Goal: Task Accomplishment & Management: Manage account settings

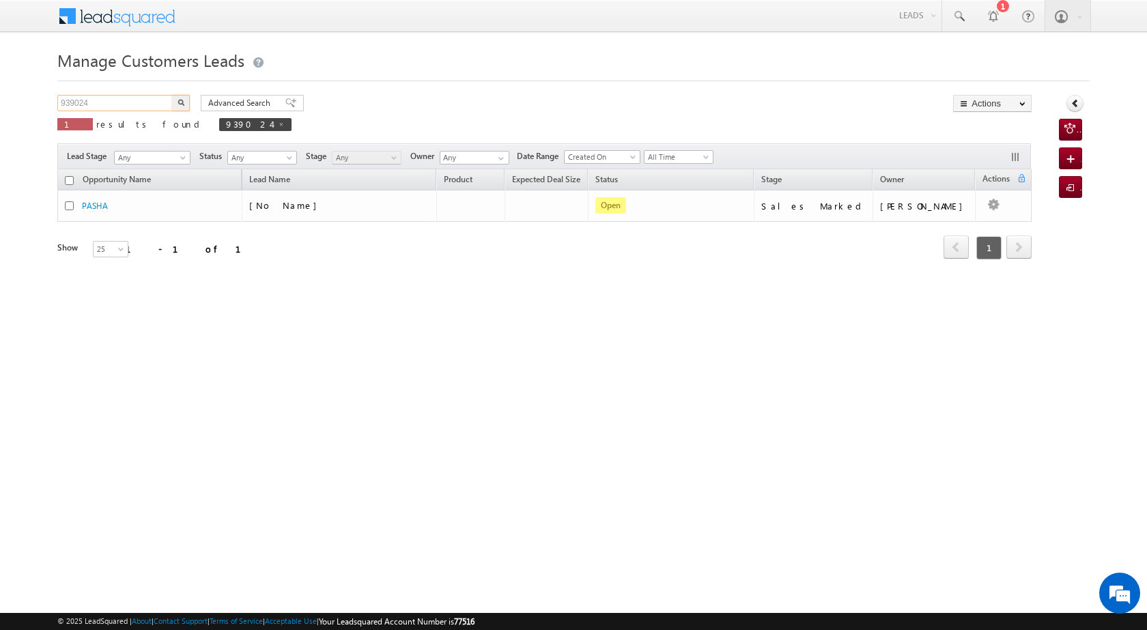
drag, startPoint x: 102, startPoint y: 98, endPoint x: 29, endPoint y: 91, distance: 73.4
click at [29, 91] on body "Menu [PERSON_NAME] [PERSON_NAME] a2@ks erve." at bounding box center [573, 193] width 1147 height 387
paste input "43146"
type input "943146"
click at [184, 100] on img "button" at bounding box center [181, 102] width 7 height 7
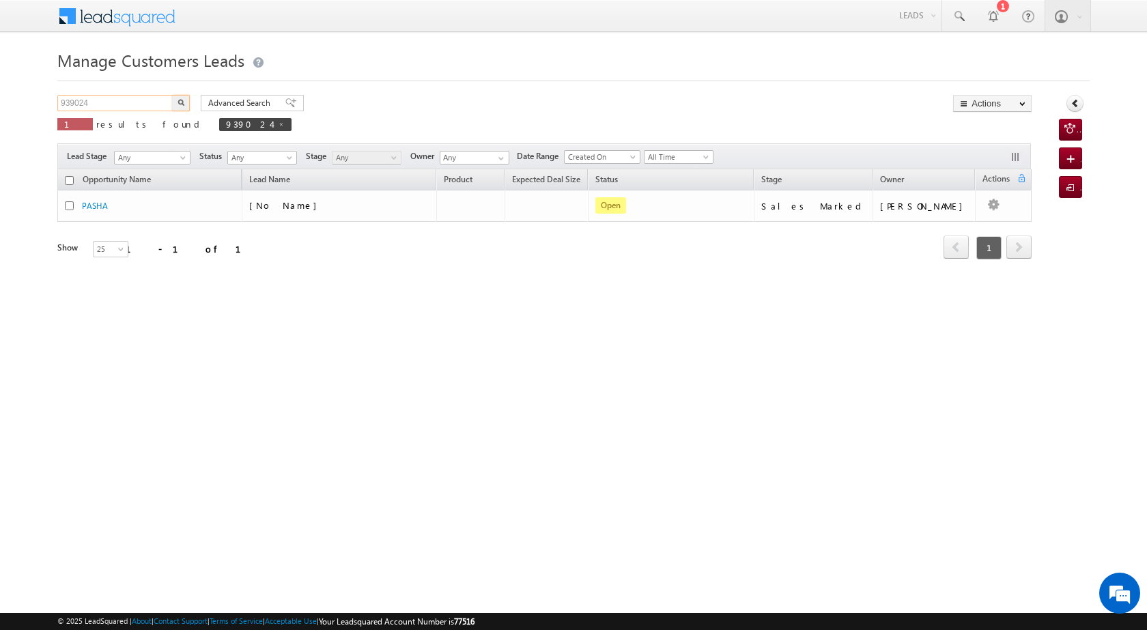
drag, startPoint x: 97, startPoint y: 102, endPoint x: 46, endPoint y: 95, distance: 51.8
click at [46, 95] on body "Menu [PERSON_NAME] [PERSON_NAME] a2@ks erve." at bounding box center [573, 193] width 1147 height 387
paste input "43146"
type input "943146"
click at [181, 104] on img "button" at bounding box center [181, 102] width 7 height 7
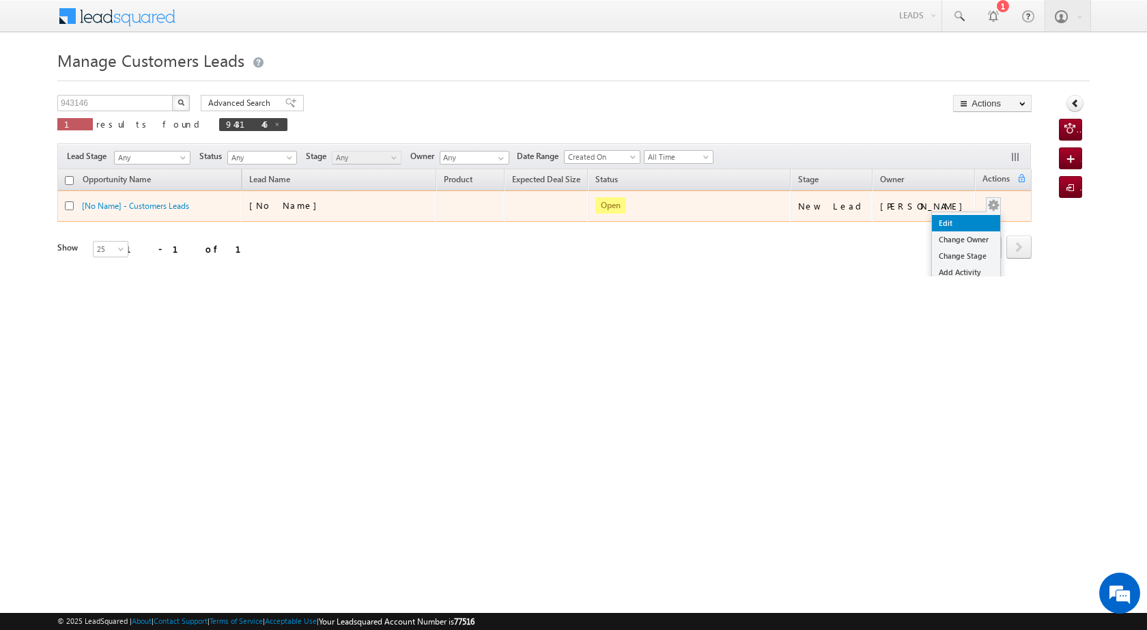
click at [954, 216] on link "Edit" at bounding box center [966, 223] width 68 height 16
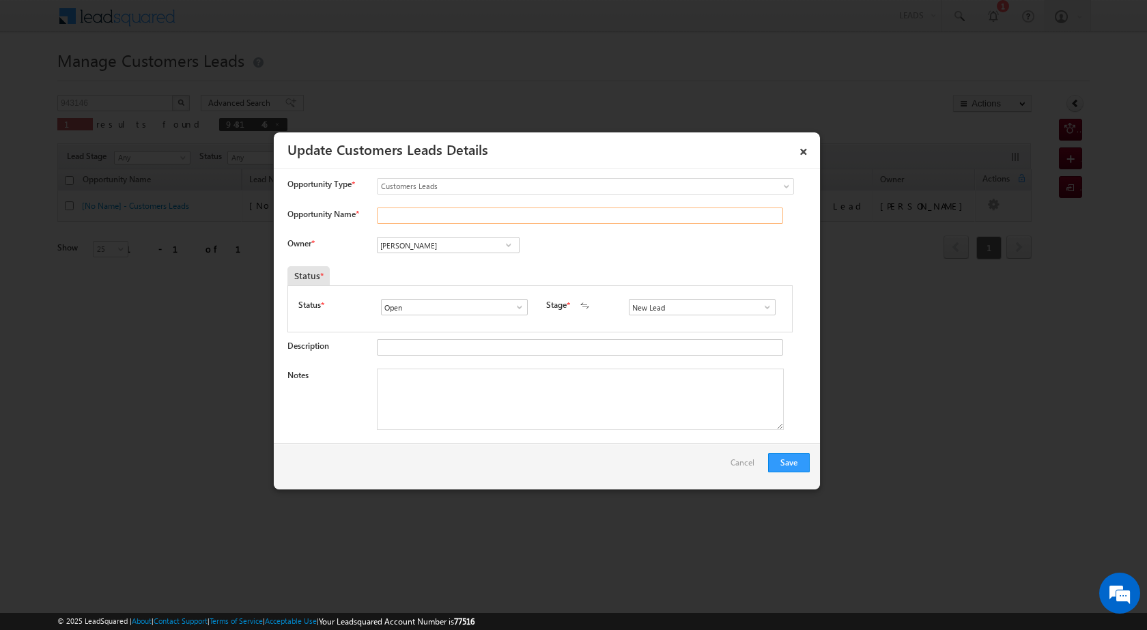
click at [464, 219] on input "Opportunity Name *" at bounding box center [580, 216] width 406 height 16
paste input "ARUN RUPRAOJI [PERSON_NAME]"
type input "ARUN RUPRAOJI [PERSON_NAME]"
click at [503, 247] on span at bounding box center [509, 245] width 14 height 11
click at [508, 245] on span at bounding box center [509, 245] width 14 height 11
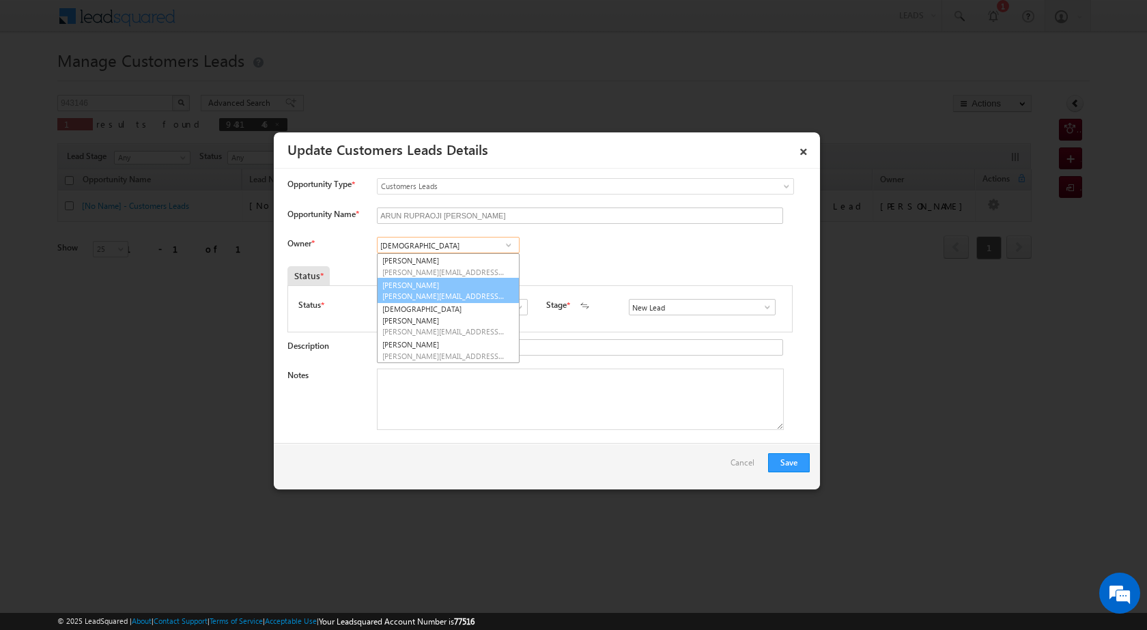
click at [411, 289] on link "[PERSON_NAME] Dhanke [EMAIL_ADDRESS][PERSON_NAME][DOMAIN_NAME]" at bounding box center [448, 291] width 143 height 26
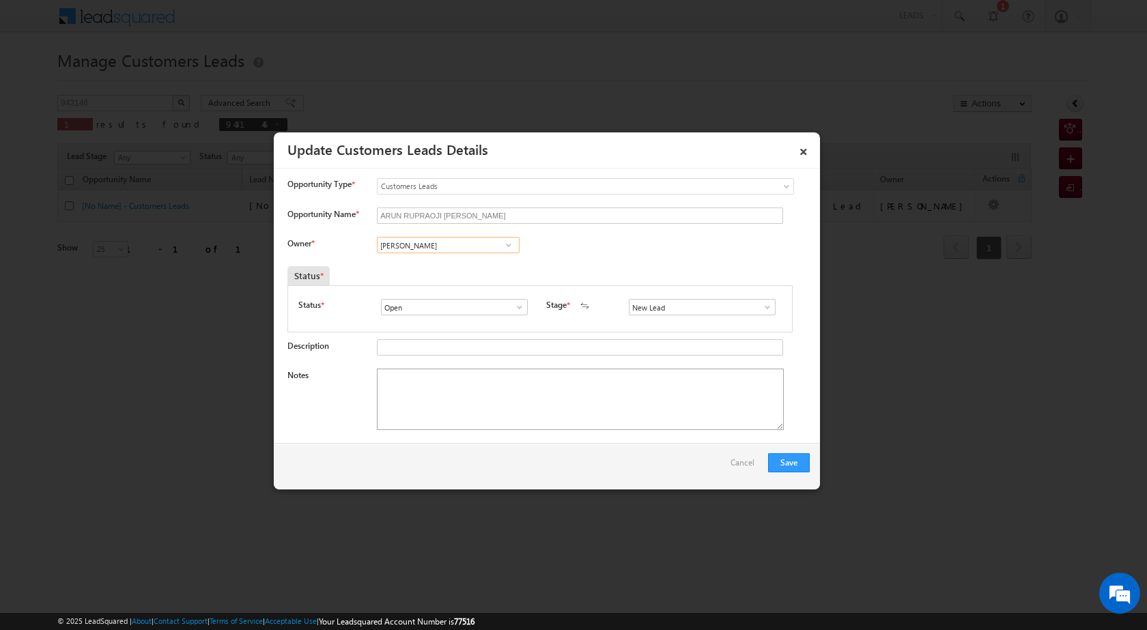
type input "[PERSON_NAME]"
click at [596, 404] on textarea "Notes" at bounding box center [580, 399] width 407 height 61
click at [761, 307] on span at bounding box center [768, 307] width 14 height 11
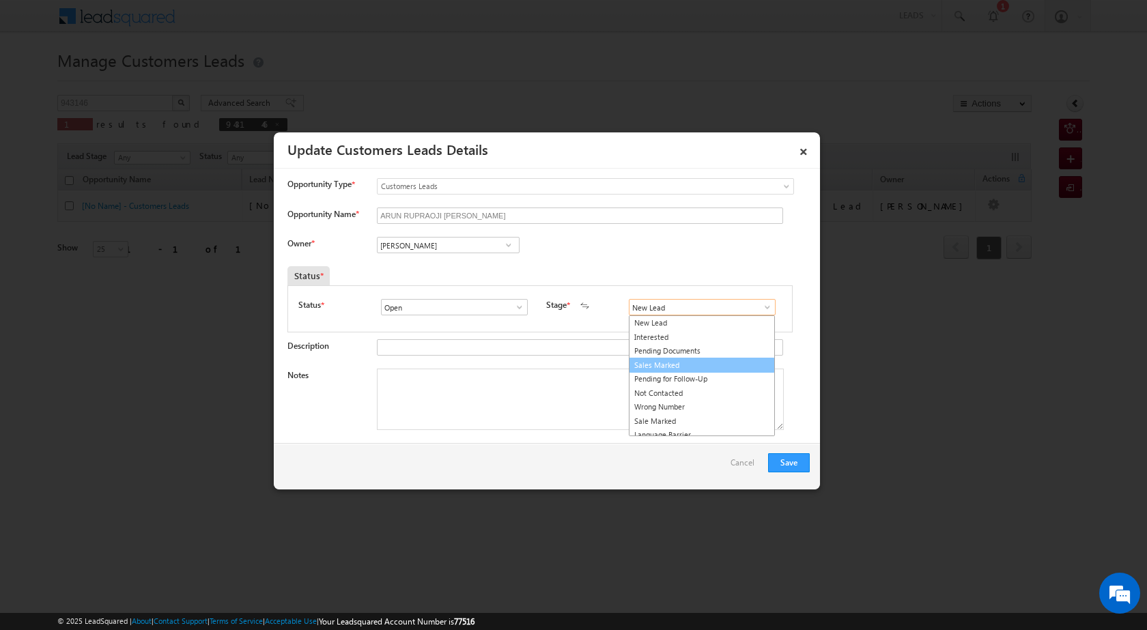
click at [696, 361] on link "Sales Marked" at bounding box center [702, 366] width 146 height 16
type input "Sales Marked"
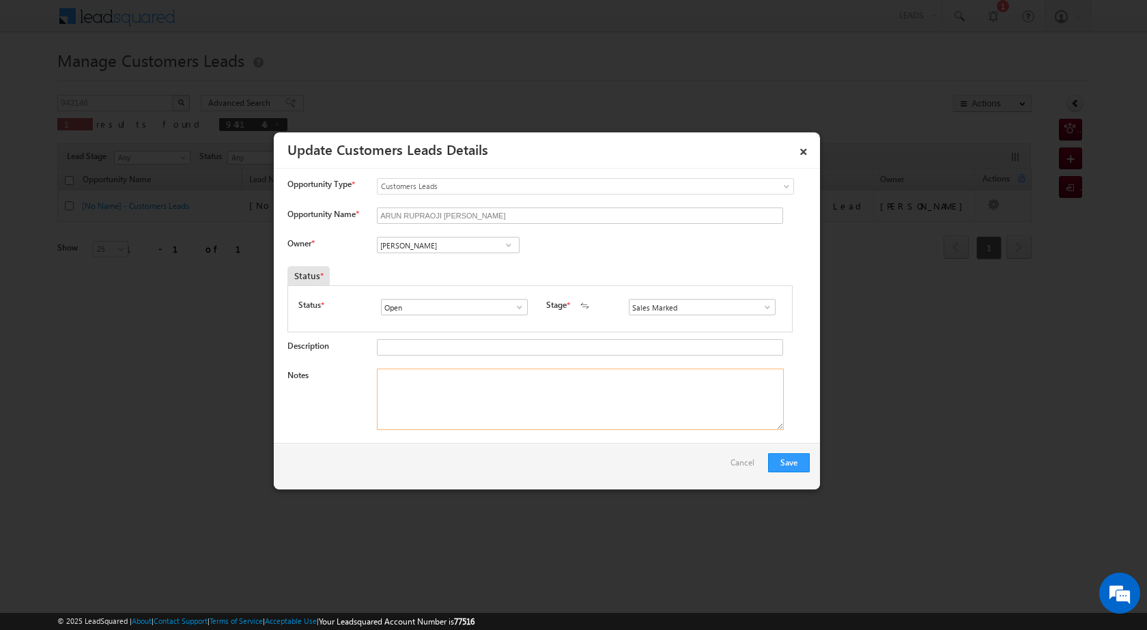
click at [634, 419] on textarea "Notes" at bounding box center [580, 399] width 407 height 61
click at [476, 393] on textarea "Notes" at bounding box center [580, 399] width 407 height 61
paste textarea "OWN PLOT SECO LOAN PV 20 LOAN 5 LAC JOB INCOME 20 AURN CIBIL OK ARUN RUPRAOJI […"
type textarea "OWN PLOT SECO LOAN PV 20 LOAN 5 LAC JOB INCOME 20 AURN CIBIL OK ARUN RUPRAOJI […"
click at [786, 460] on button "Save" at bounding box center [789, 462] width 42 height 19
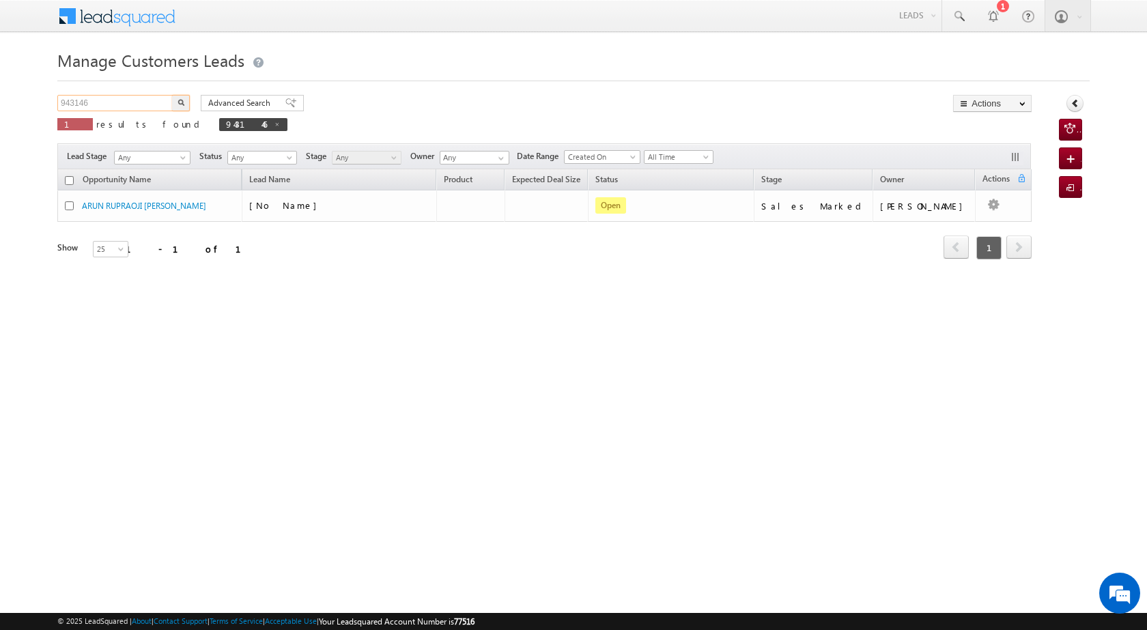
drag, startPoint x: 104, startPoint y: 100, endPoint x: 8, endPoint y: 94, distance: 97.1
click at [6, 95] on body "Menu [PERSON_NAME] [PERSON_NAME] a2@ks erve." at bounding box center [573, 193] width 1147 height 387
paste input "4171"
type input "944171"
click at [177, 100] on button "button" at bounding box center [181, 103] width 18 height 16
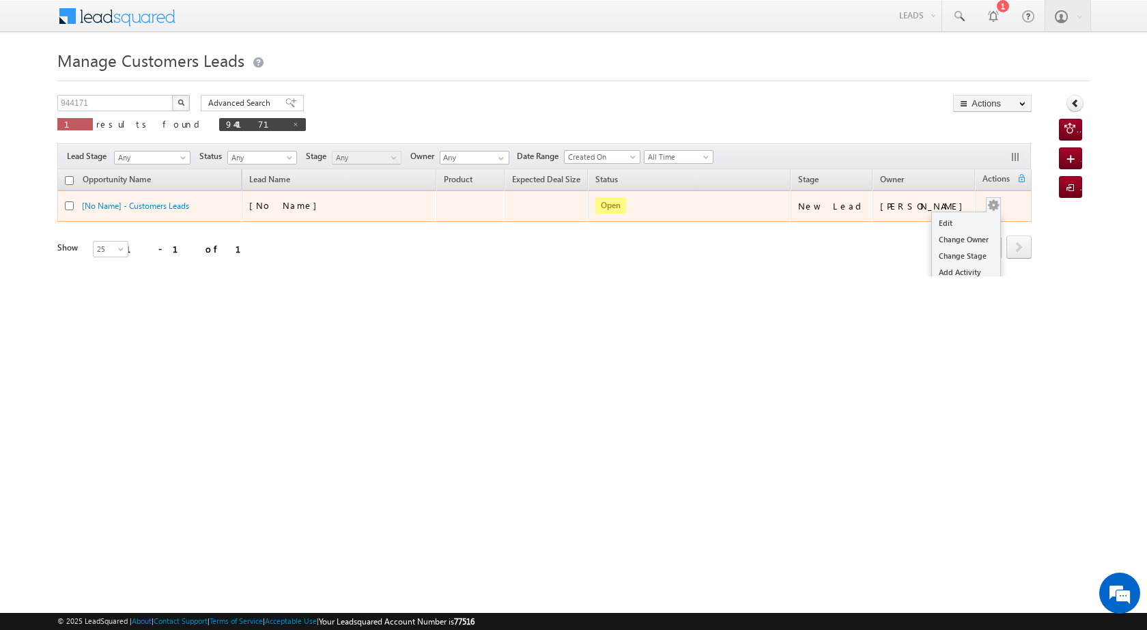
click at [991, 212] on div "Edit Change Owner Change Stage Add Activity Add Task Delete" at bounding box center [993, 206] width 22 height 18
click at [965, 229] on link "Edit" at bounding box center [966, 223] width 68 height 16
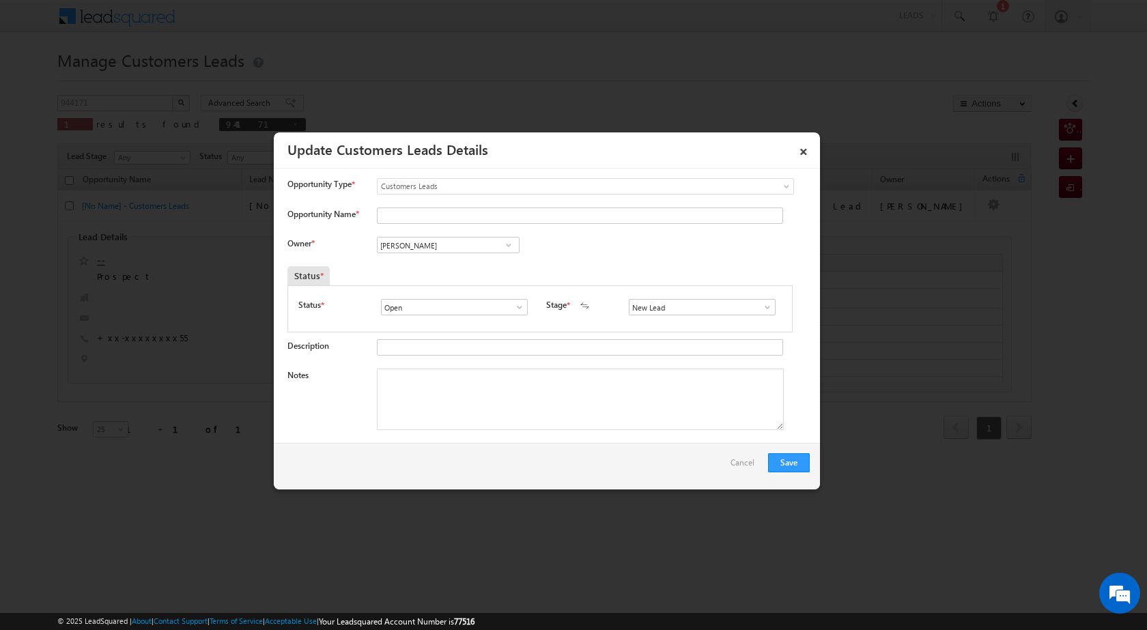
click at [514, 247] on link at bounding box center [508, 245] width 17 height 14
click at [510, 249] on span at bounding box center [509, 245] width 14 height 11
click at [509, 249] on span at bounding box center [509, 245] width 14 height 11
click at [509, 246] on span at bounding box center [509, 245] width 14 height 11
click at [800, 154] on link "×" at bounding box center [803, 149] width 23 height 24
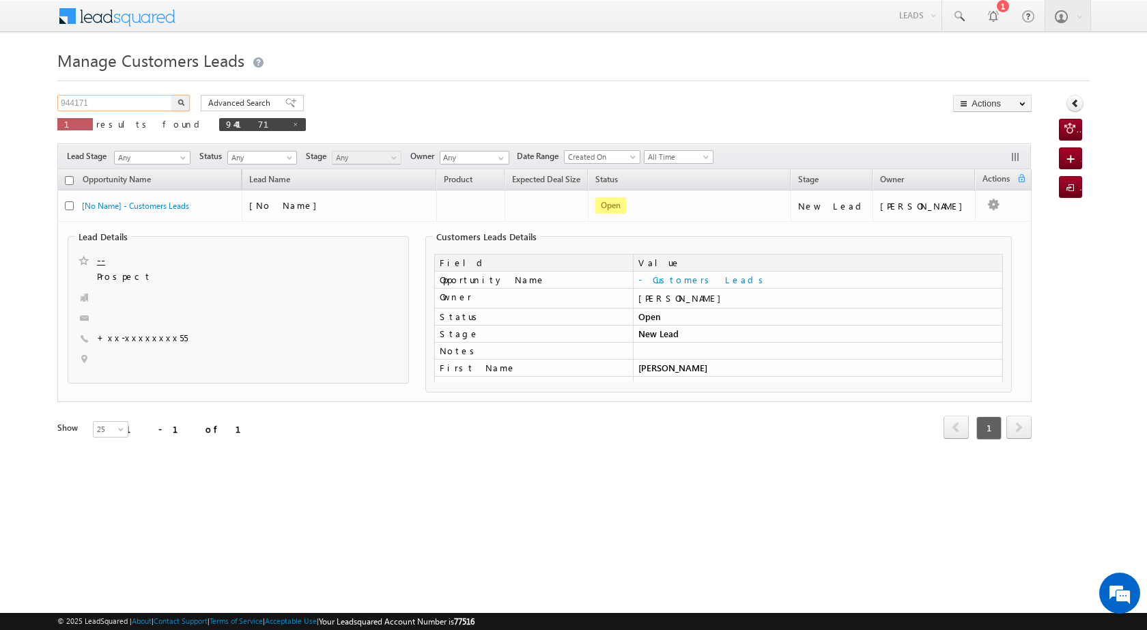
drag, startPoint x: 109, startPoint y: 99, endPoint x: 55, endPoint y: 98, distance: 54.6
click at [57, 100] on input "944171" at bounding box center [115, 103] width 117 height 16
drag, startPoint x: 104, startPoint y: 100, endPoint x: 53, endPoint y: 104, distance: 51.4
click at [53, 104] on body "Menu [PERSON_NAME] [PERSON_NAME] a2@ks erve." at bounding box center [573, 238] width 1147 height 477
click at [186, 102] on button "button" at bounding box center [181, 103] width 18 height 16
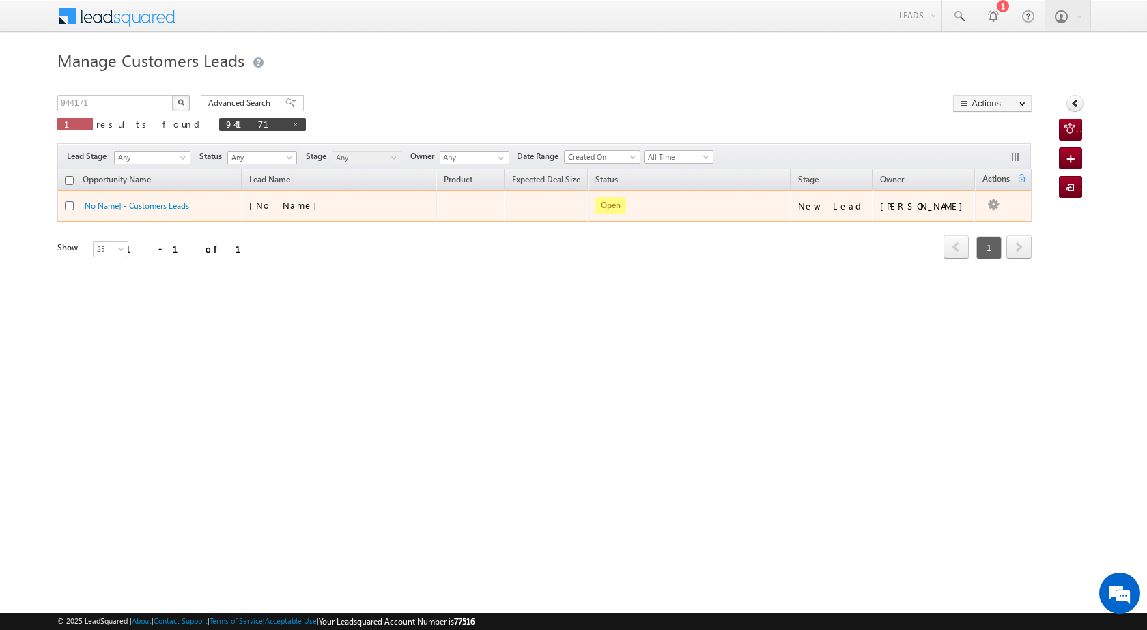
click at [960, 216] on td "[PERSON_NAME]" at bounding box center [924, 205] width 103 height 31
click at [982, 206] on div "Edit Change Owner Change Stage Add Activity Add Task Delete" at bounding box center [993, 206] width 22 height 18
click at [955, 218] on link "Edit" at bounding box center [966, 223] width 68 height 16
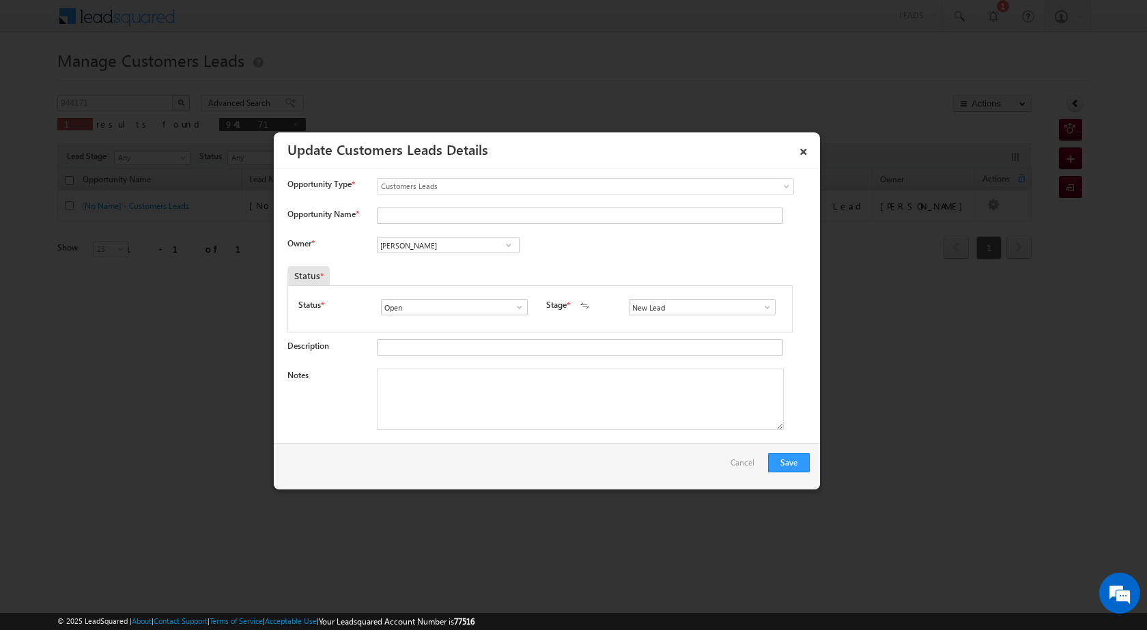
click at [507, 244] on span at bounding box center [509, 245] width 14 height 11
click at [450, 240] on input "[PERSON_NAME]" at bounding box center [448, 245] width 143 height 16
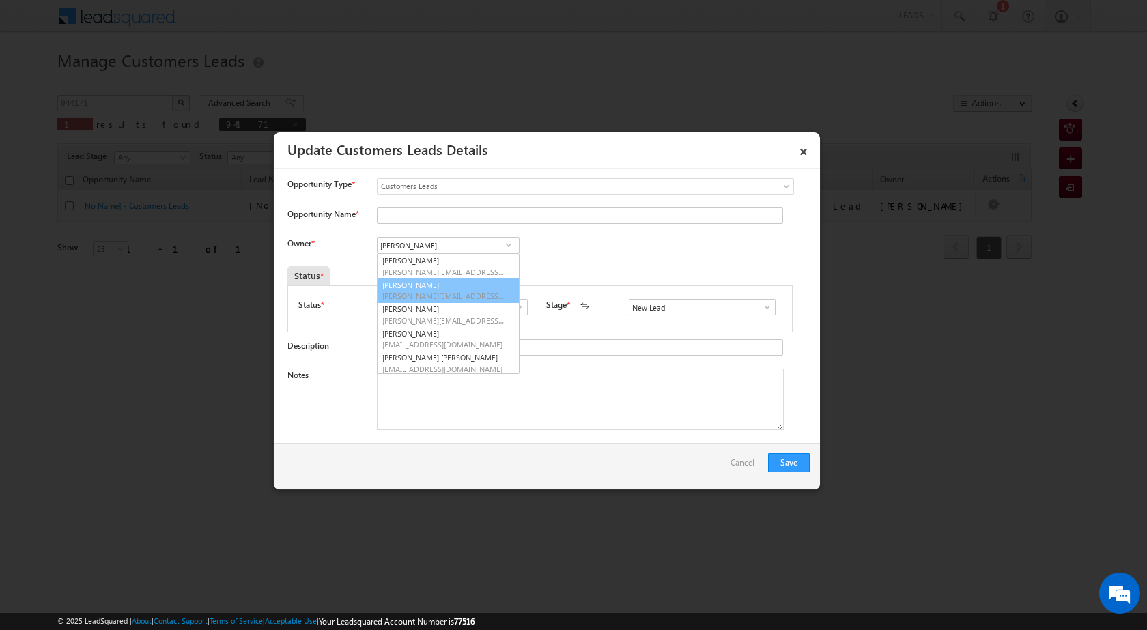
click at [549, 492] on div at bounding box center [573, 315] width 1147 height 630
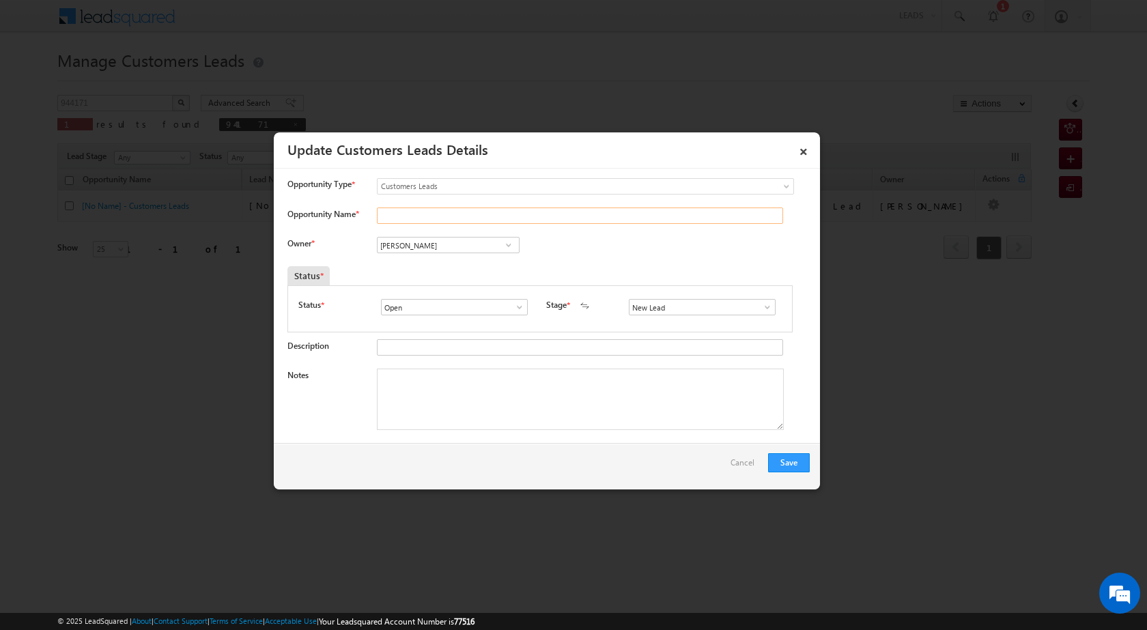
click at [470, 210] on input "Opportunity Name *" at bounding box center [580, 216] width 406 height 16
paste input "[PERSON_NAME]"
type input "[PERSON_NAME]"
click at [505, 246] on span at bounding box center [509, 245] width 14 height 11
click at [505, 242] on span at bounding box center [509, 245] width 14 height 11
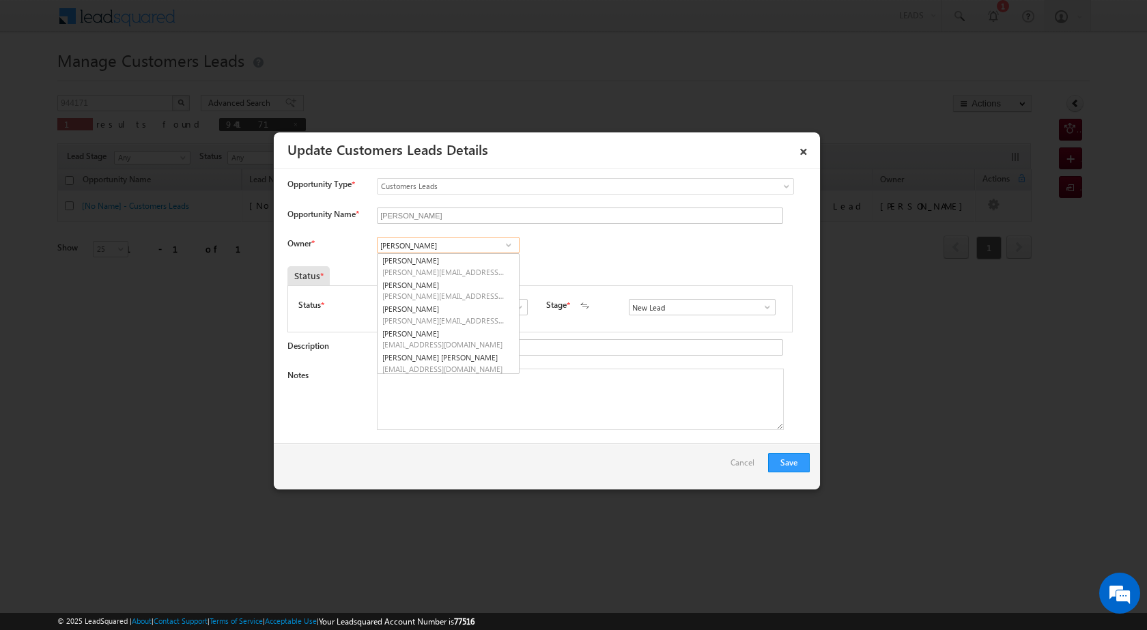
paste input "[PERSON_NAME]"
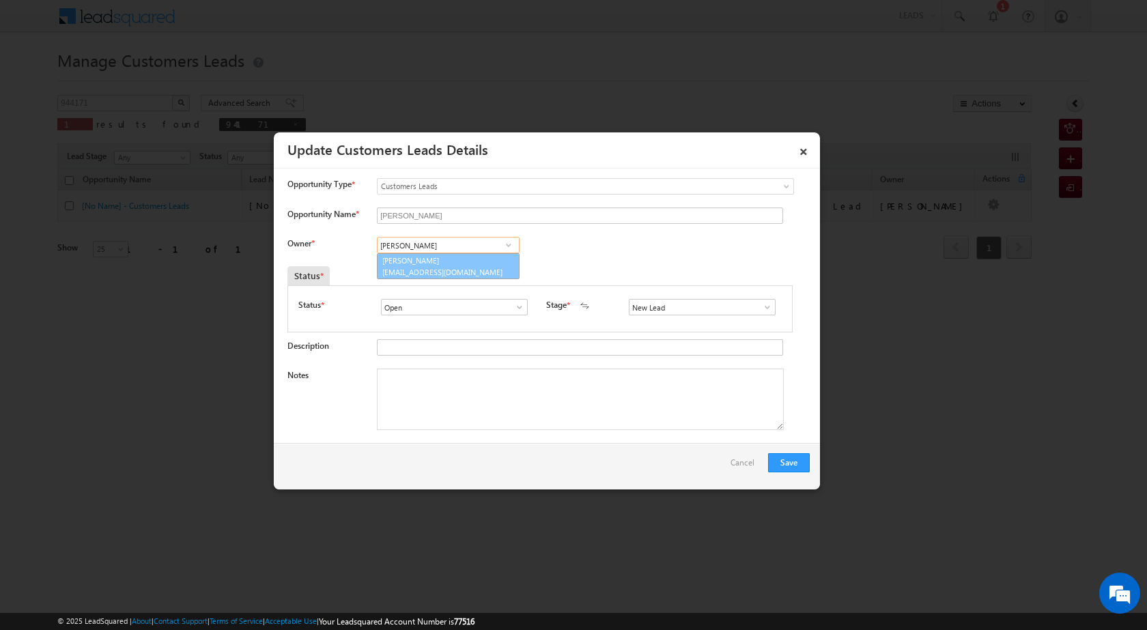
click at [459, 259] on link "[PERSON_NAME] [EMAIL_ADDRESS][DOMAIN_NAME]" at bounding box center [448, 266] width 143 height 26
type input "[PERSON_NAME]"
click at [505, 411] on textarea "Notes" at bounding box center [580, 399] width 407 height 61
type textarea "CX HAAVE TUPUP NEED 5 LAC ALL REDAY SIATARA CX MATHURA"
click at [520, 306] on span at bounding box center [520, 307] width 14 height 11
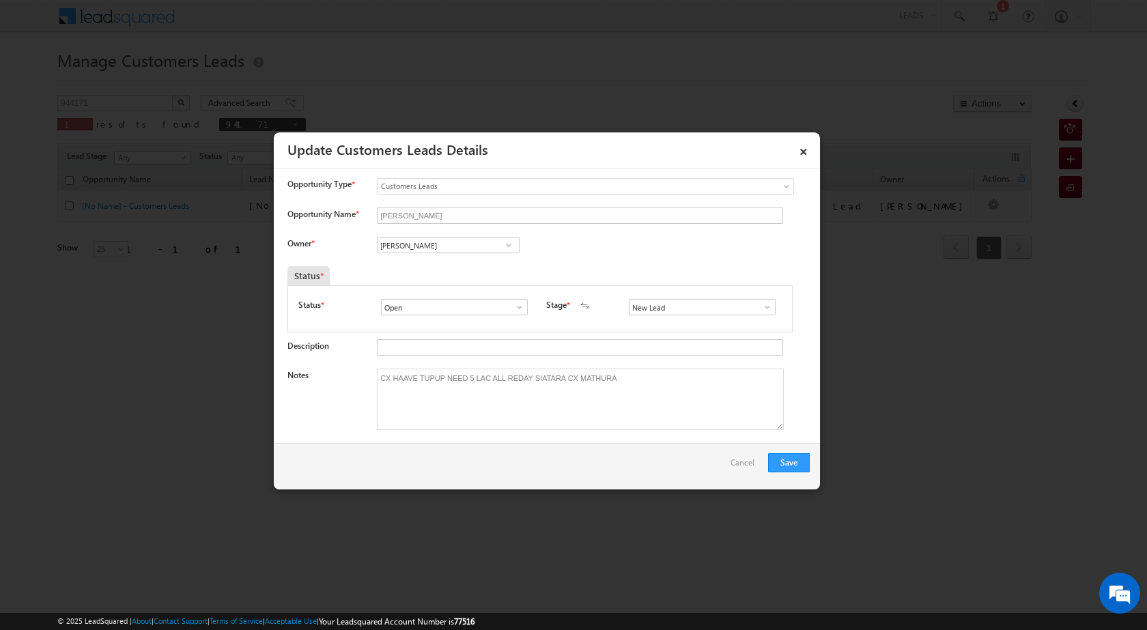
click at [761, 309] on span at bounding box center [768, 307] width 14 height 11
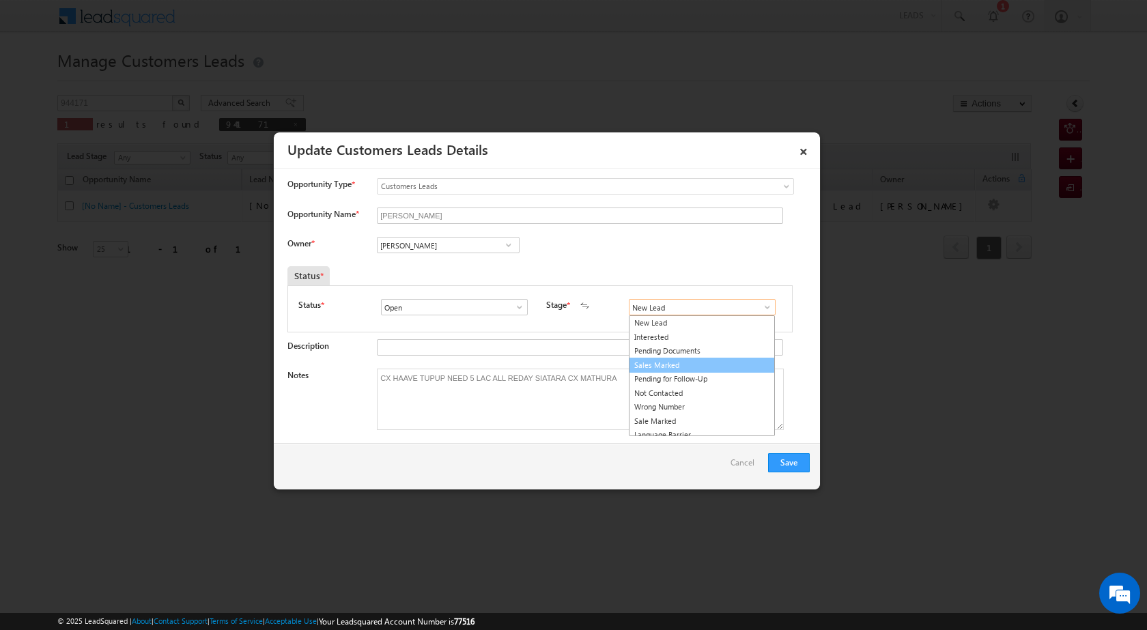
click at [718, 363] on link "Sales Marked" at bounding box center [702, 366] width 146 height 16
type input "Sales Marked"
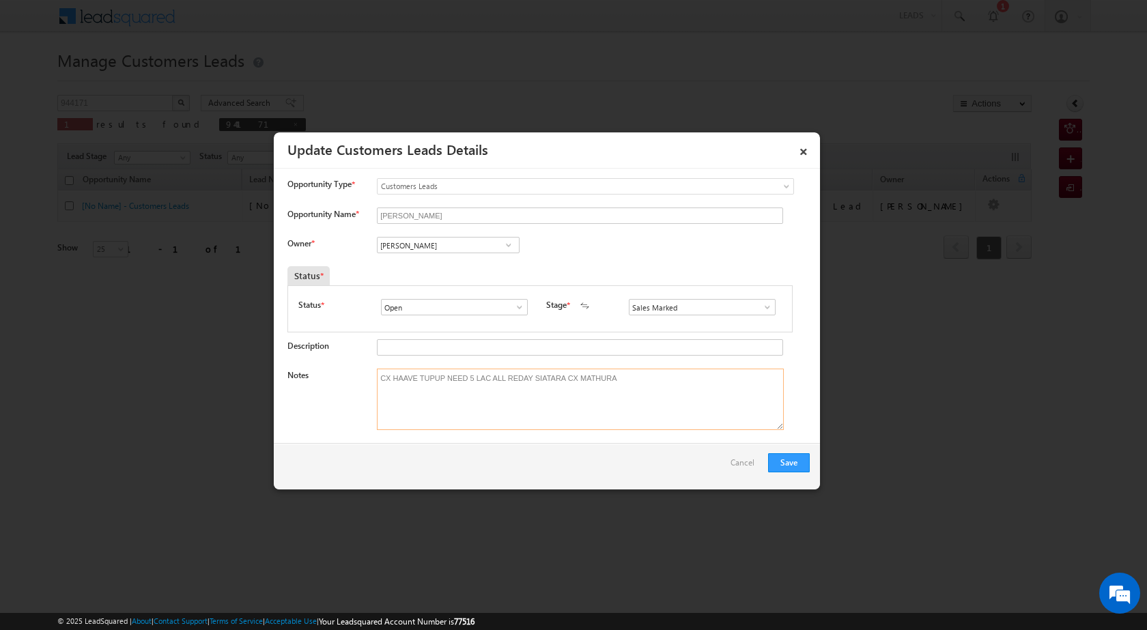
click at [719, 403] on textarea "CX HAAVE TUPUP NEED 5 LAC ALL REDAY SIATARA CX MATHURA" at bounding box center [580, 399] width 407 height 61
click at [804, 460] on button "Save" at bounding box center [789, 462] width 42 height 19
